Goal: Task Accomplishment & Management: Manage account settings

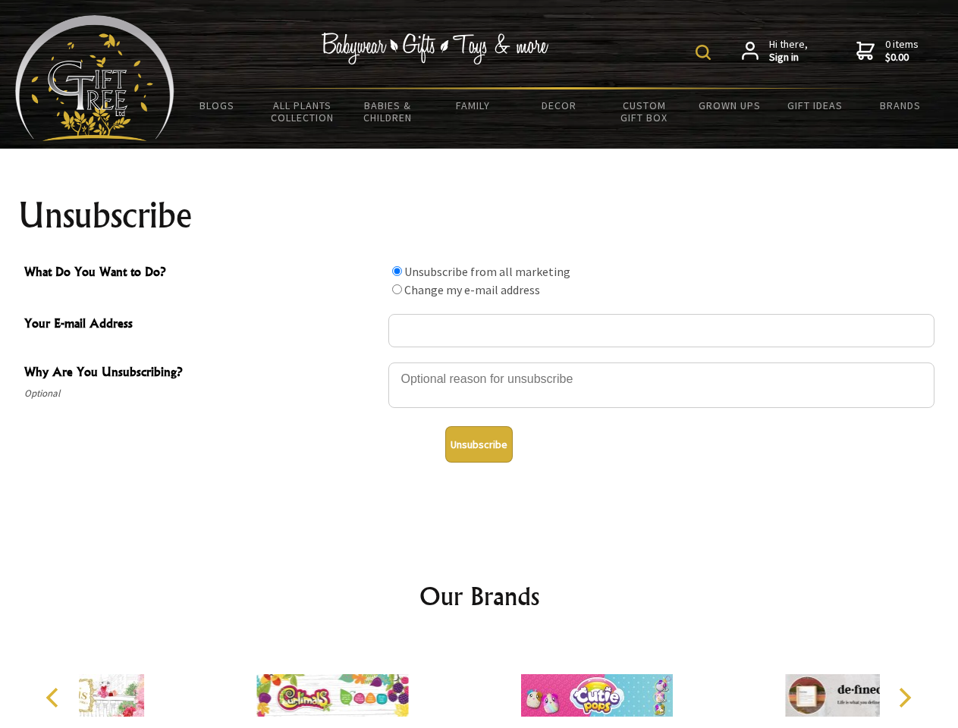
click at [706, 52] on img at bounding box center [703, 52] width 15 height 15
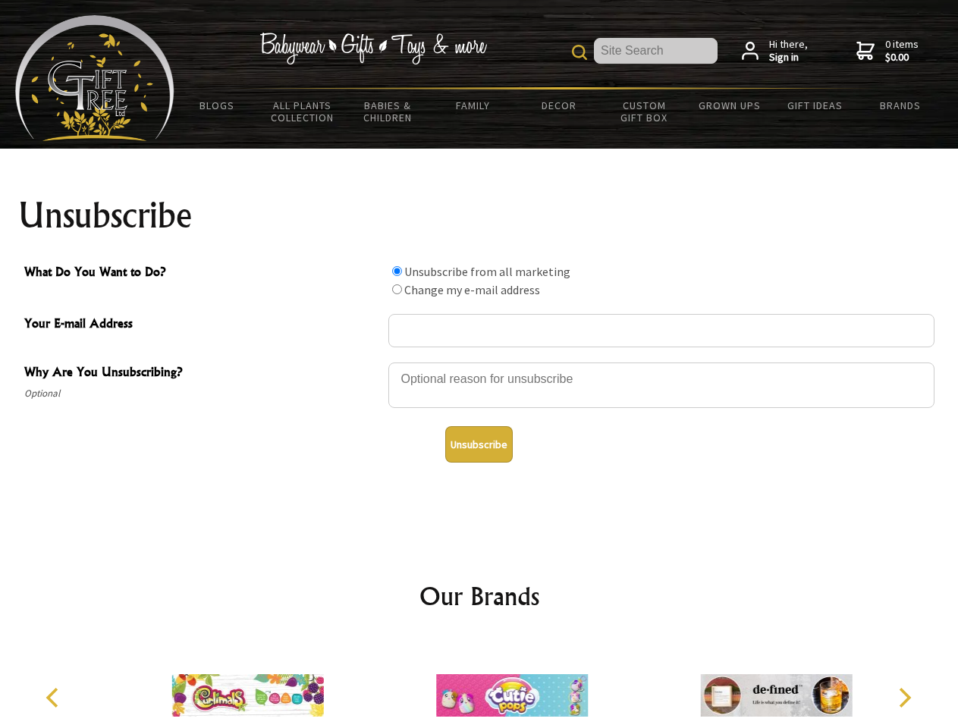
click at [479, 362] on div at bounding box center [661, 387] width 546 height 53
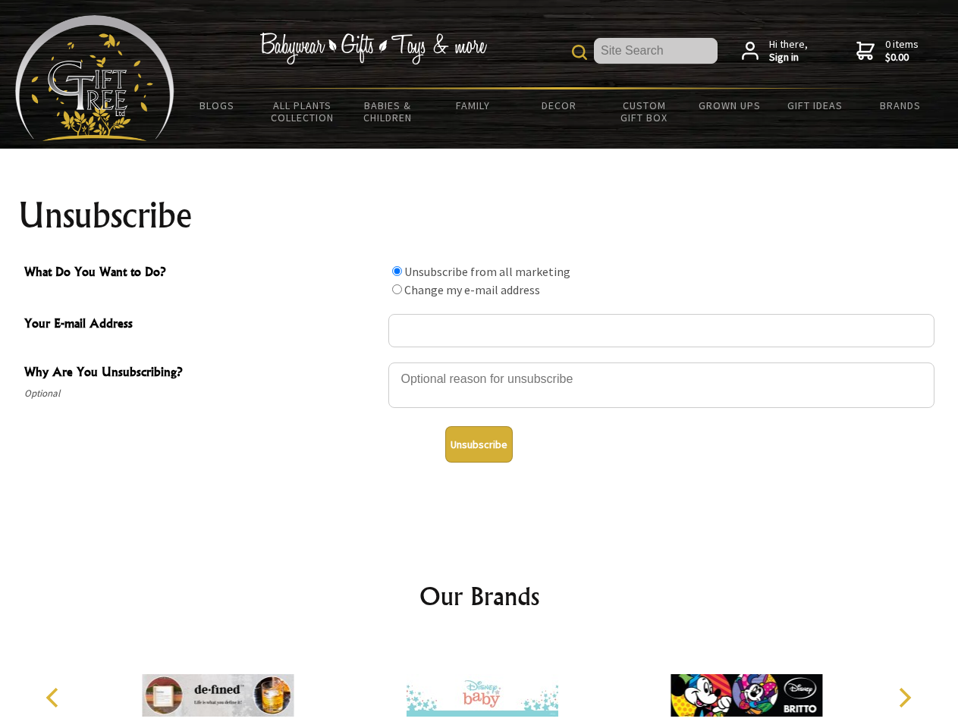
click at [397, 271] on input "What Do You Want to Do?" at bounding box center [397, 271] width 10 height 10
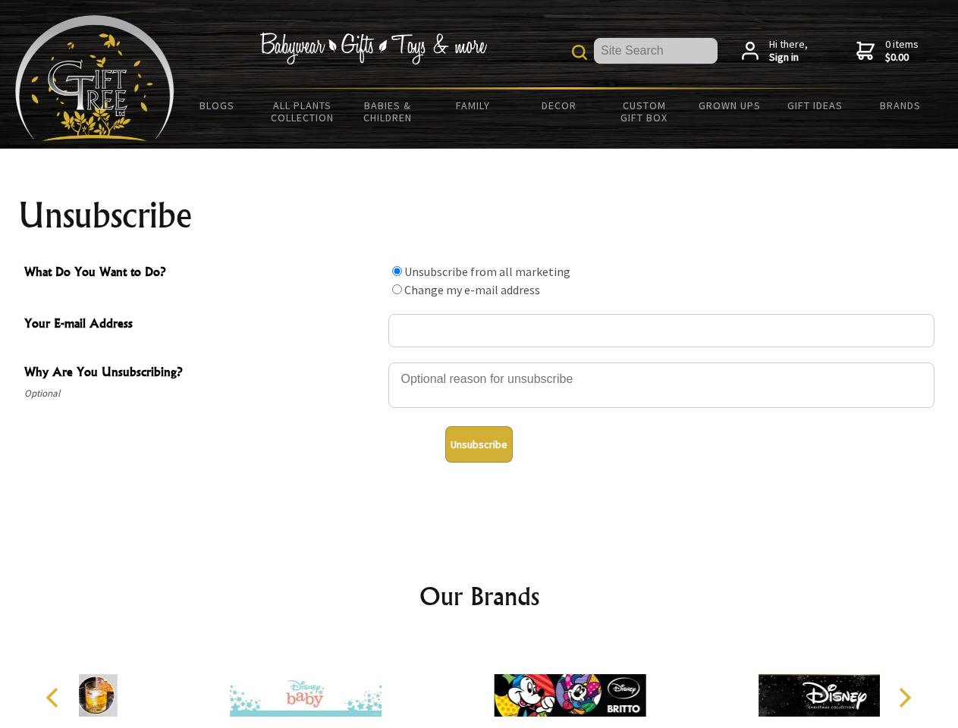
click at [397, 289] on input "What Do You Want to Do?" at bounding box center [397, 289] width 10 height 10
radio input "true"
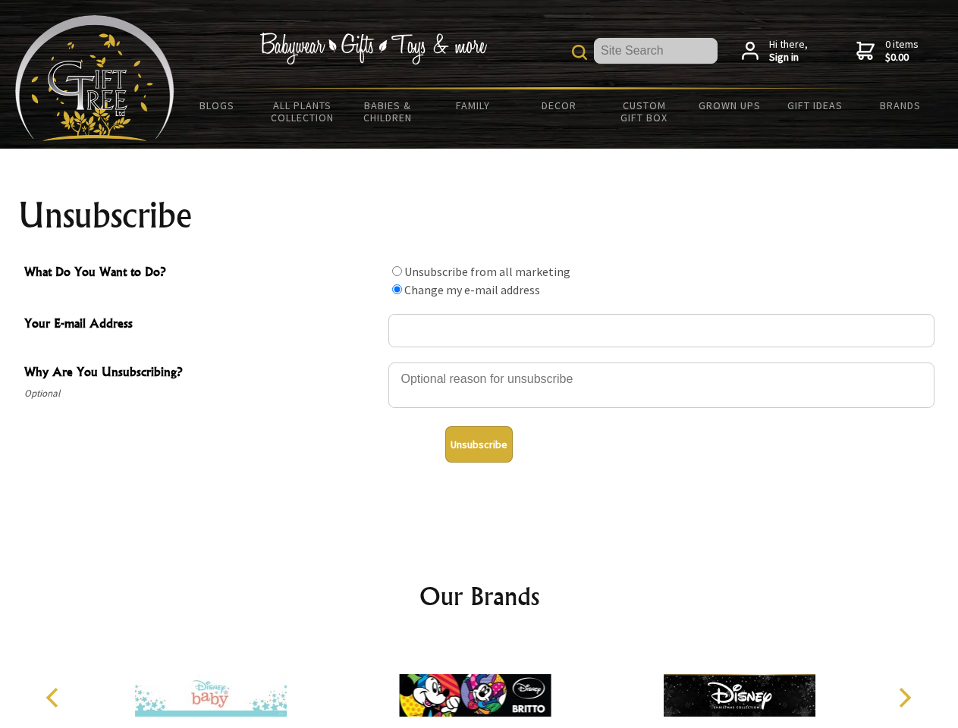
click at [479, 445] on button "Unsubscribe" at bounding box center [479, 444] width 68 height 36
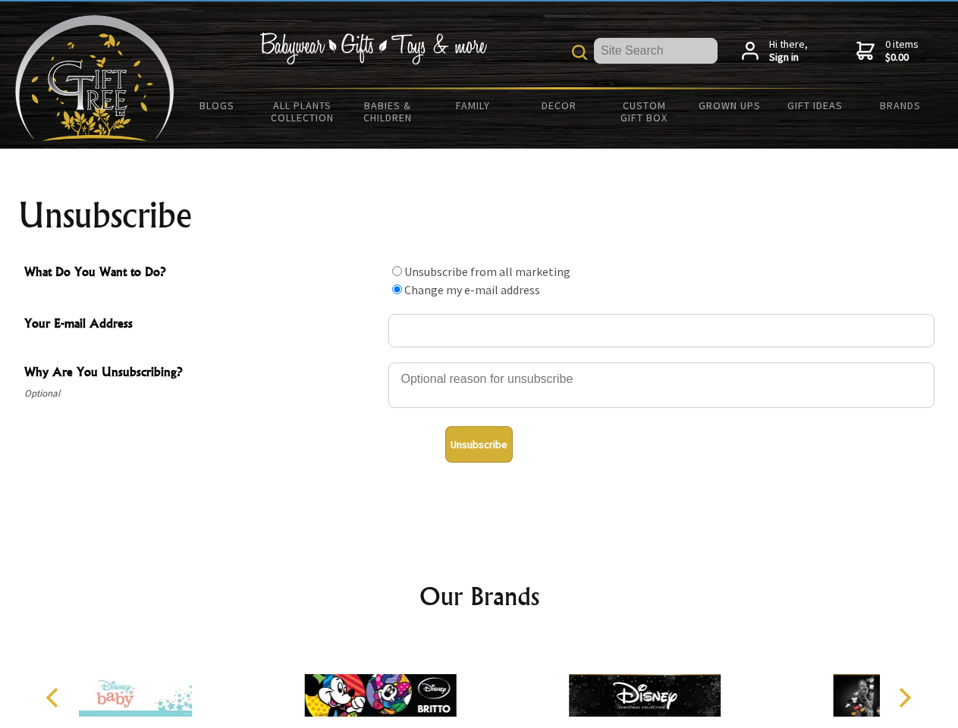
click at [479, 684] on div at bounding box center [380, 698] width 264 height 118
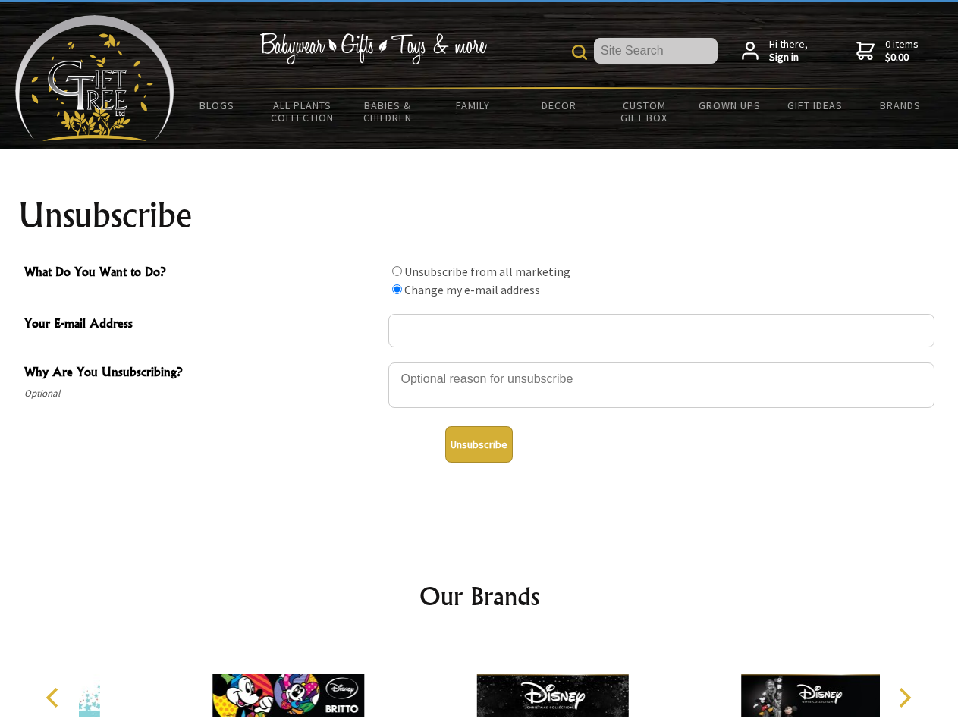
click at [55, 698] on icon "Previous" at bounding box center [54, 698] width 20 height 20
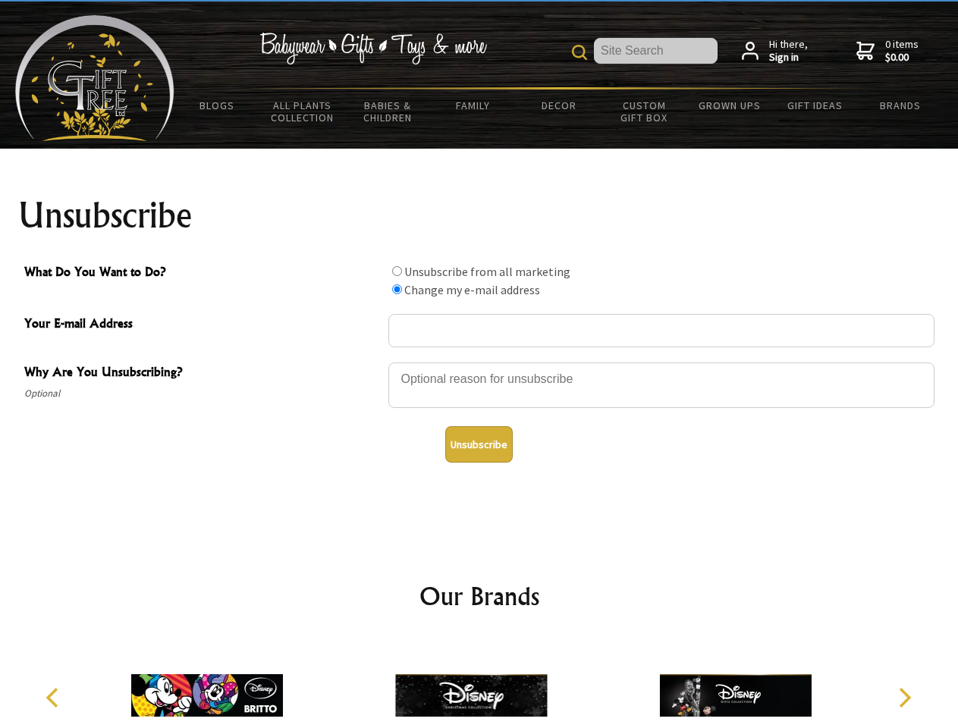
click at [904, 698] on icon "Next" at bounding box center [904, 698] width 20 height 20
